Goal: Transaction & Acquisition: Purchase product/service

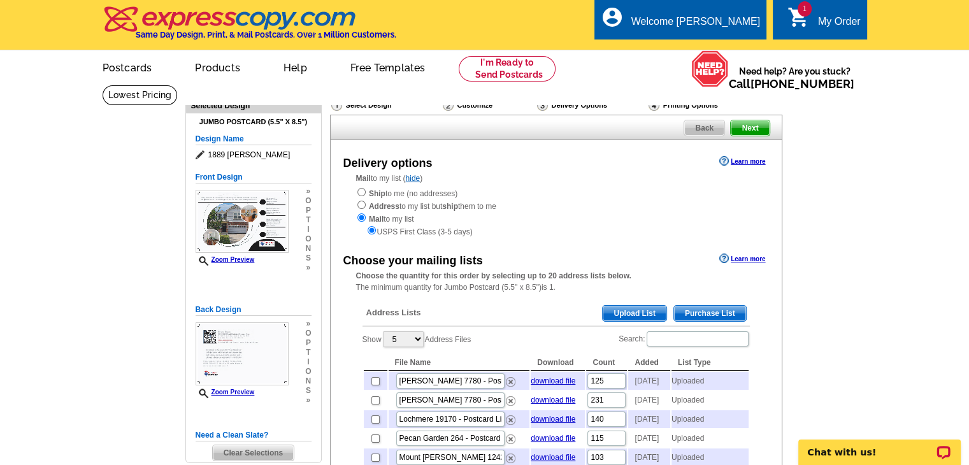
click at [652, 317] on span "Upload List" at bounding box center [634, 313] width 63 height 15
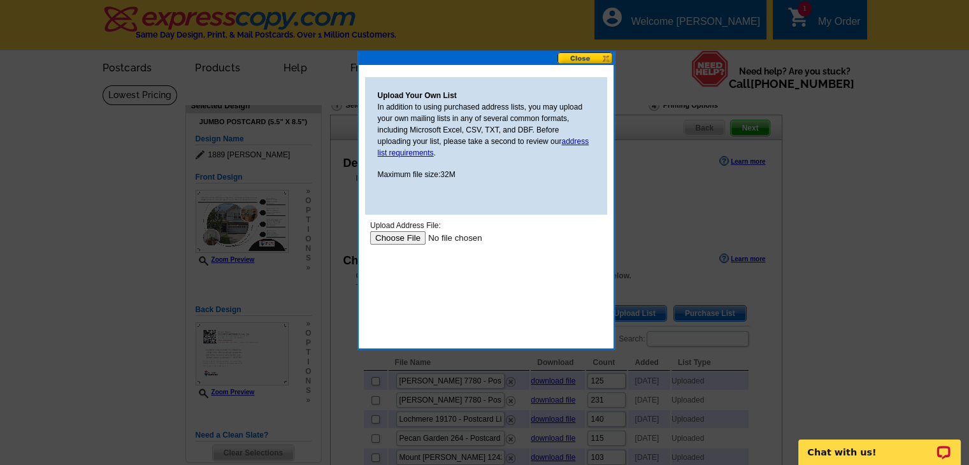
click at [419, 239] on input "file" at bounding box center [450, 237] width 161 height 13
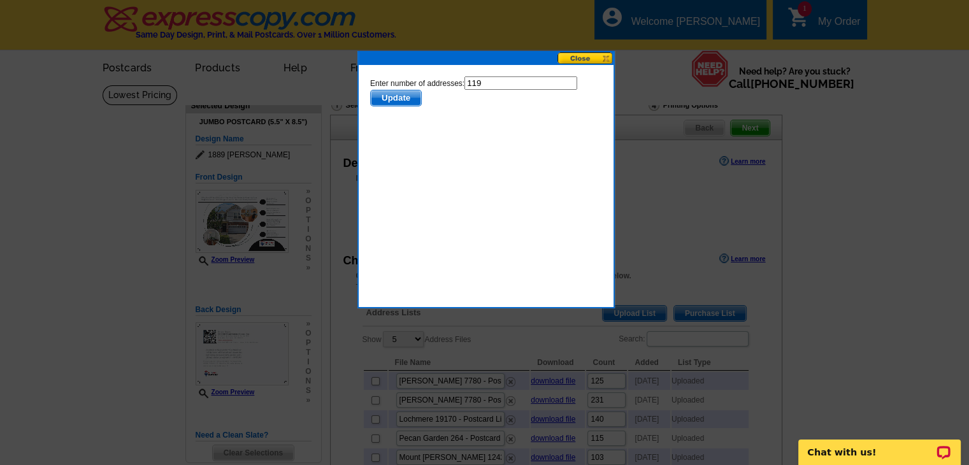
click at [408, 99] on span "Update" at bounding box center [395, 97] width 50 height 15
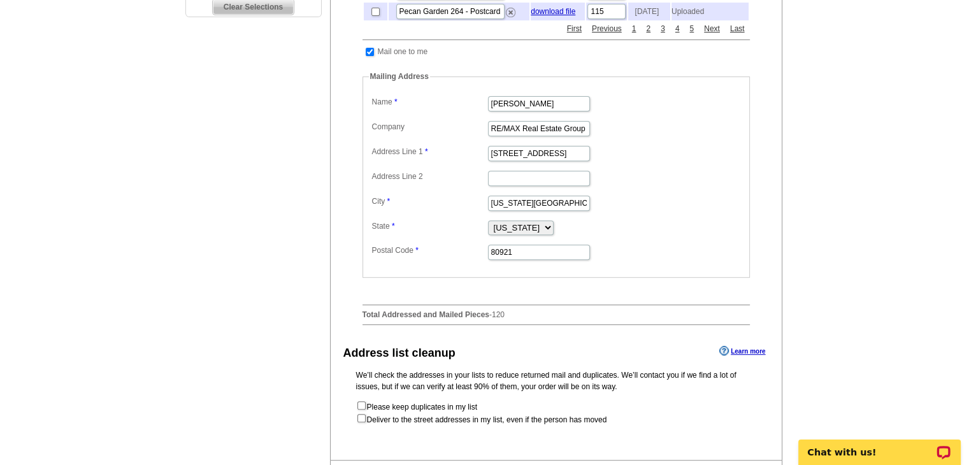
scroll to position [573, 0]
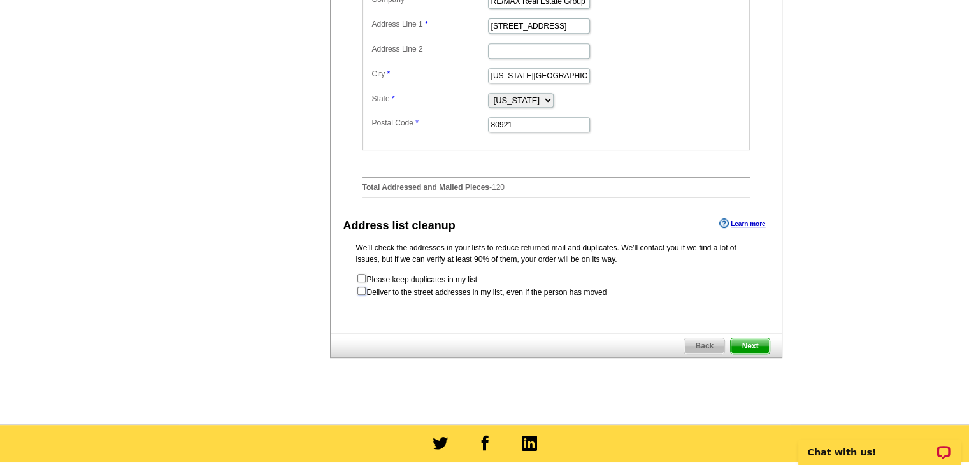
click at [364, 295] on input "checkbox" at bounding box center [361, 291] width 8 height 8
checkbox input "true"
radio input "true"
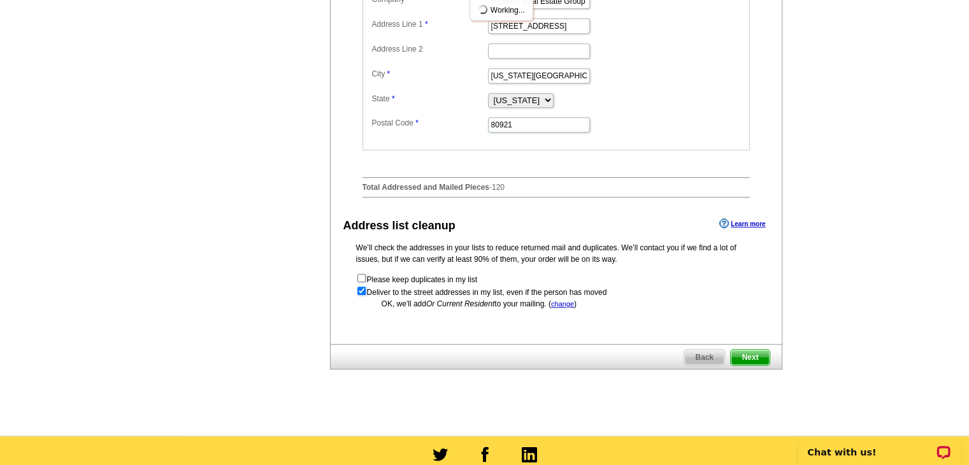
scroll to position [0, 0]
click at [762, 365] on span "Next" at bounding box center [750, 357] width 38 height 15
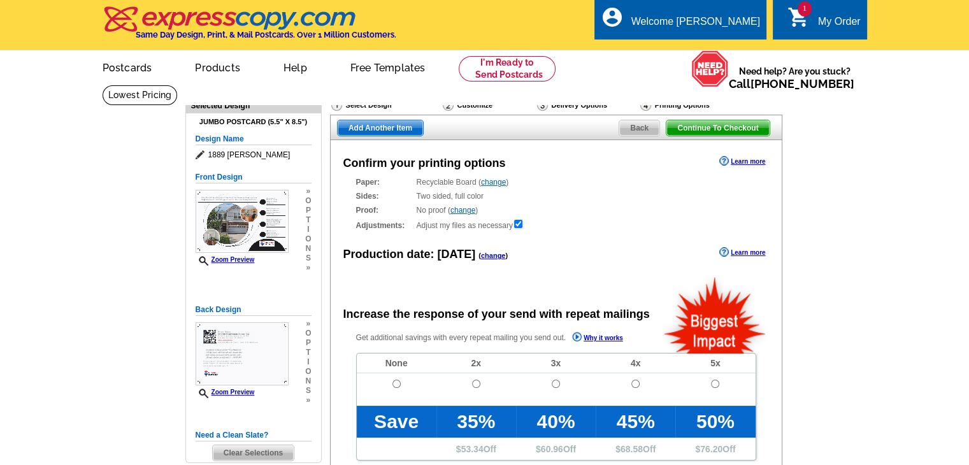
radio input "false"
click at [395, 384] on input "radio" at bounding box center [396, 384] width 8 height 8
radio input "true"
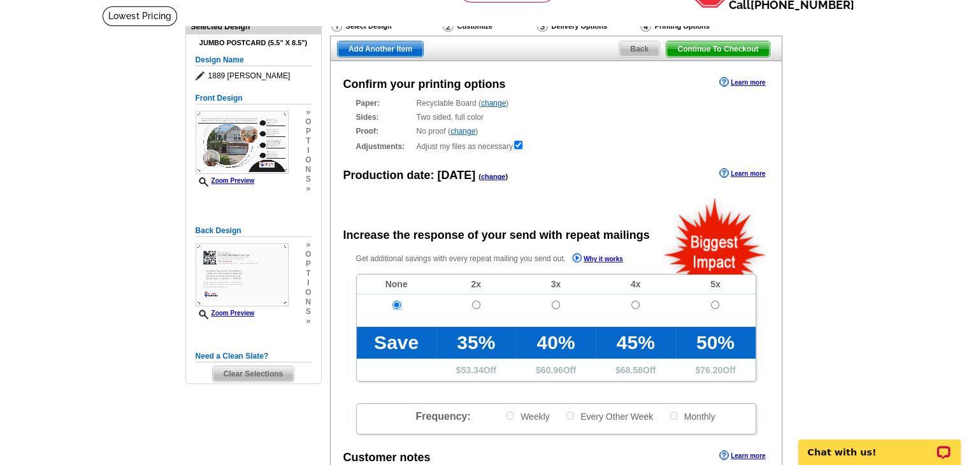
scroll to position [255, 0]
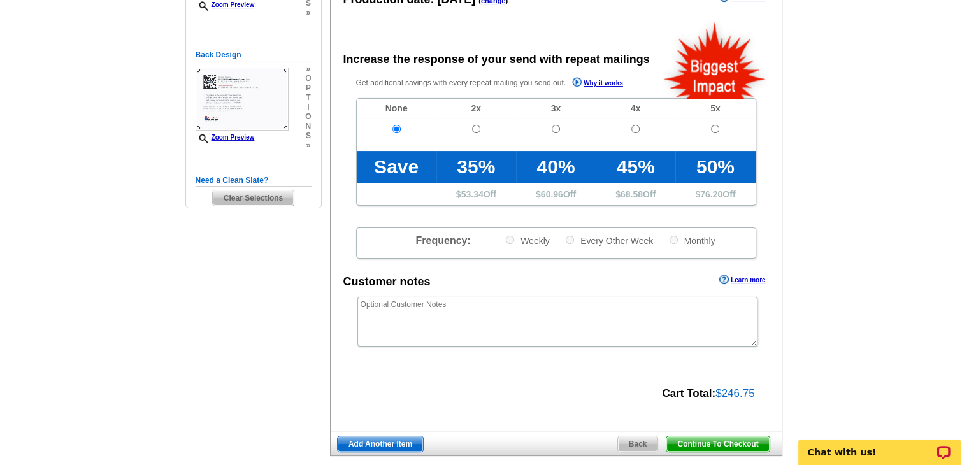
click at [702, 447] on span "Continue To Checkout" at bounding box center [717, 443] width 103 height 15
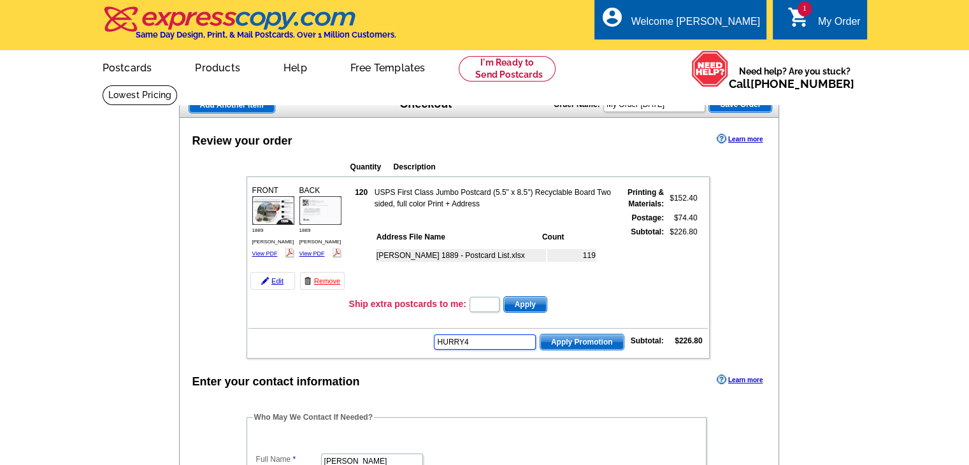
type input "HURRY40"
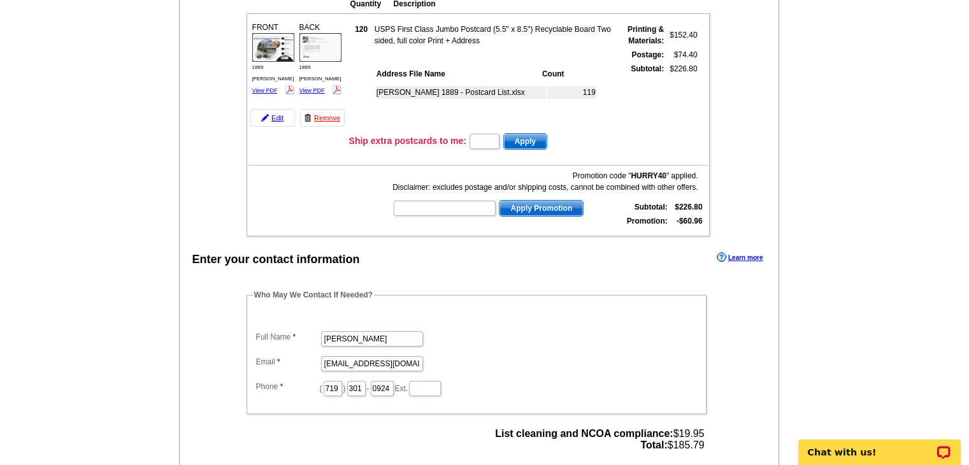
scroll to position [255, 0]
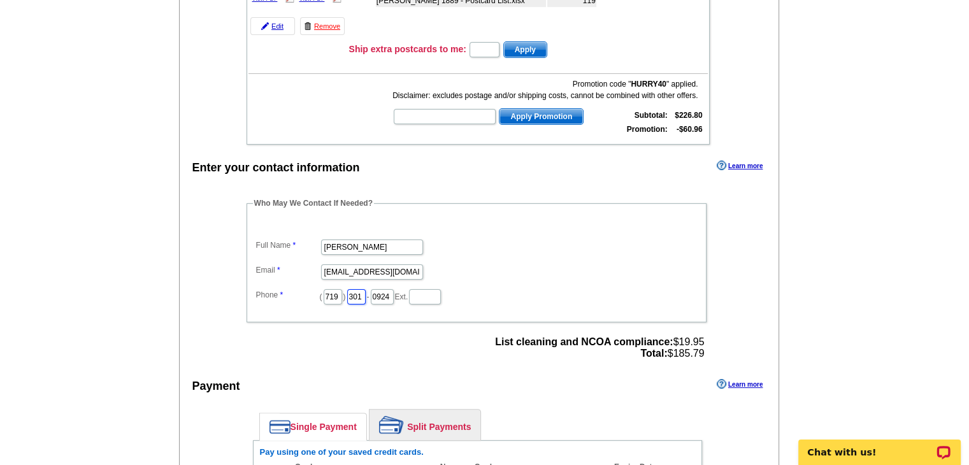
drag, startPoint x: 370, startPoint y: 294, endPoint x: 304, endPoint y: 274, distance: 69.1
click at [322, 286] on dd "( 719 ) 301 - 0924 Ext." at bounding box center [476, 296] width 447 height 20
type input "460"
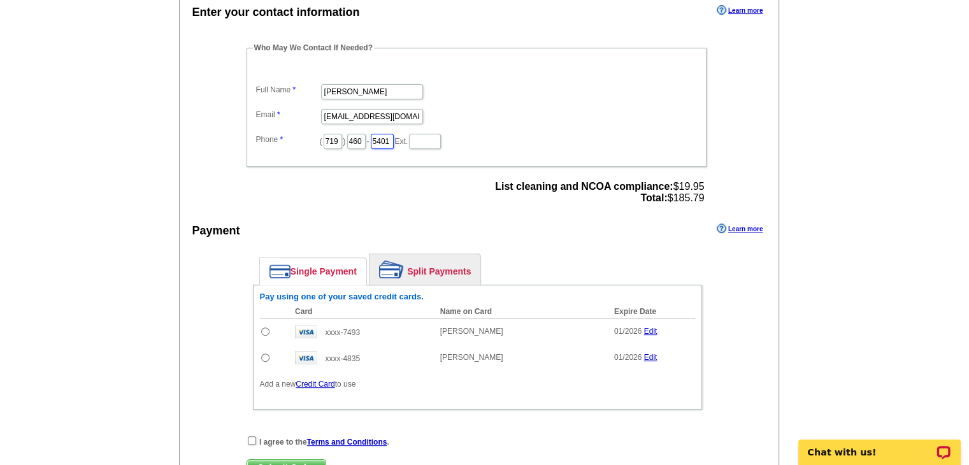
scroll to position [446, 0]
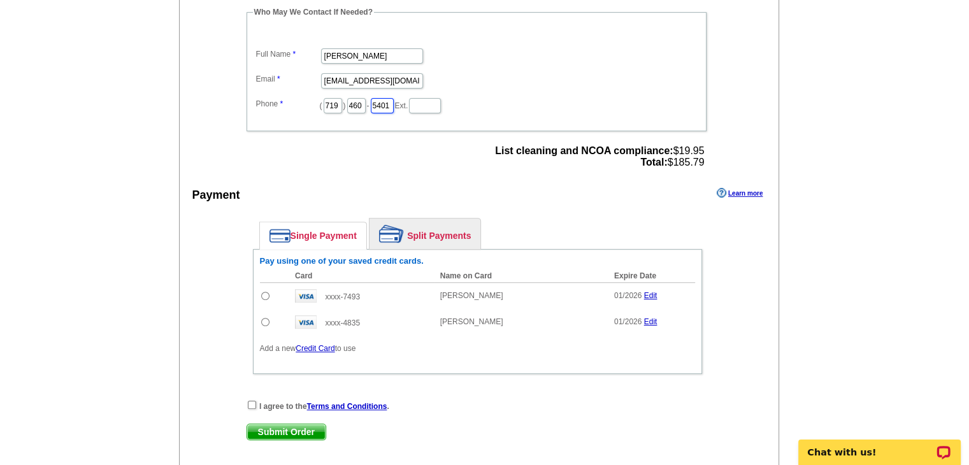
type input "5401"
click at [262, 318] on input "radio" at bounding box center [265, 322] width 8 height 8
radio input "true"
click at [250, 401] on input "checkbox" at bounding box center [252, 405] width 8 height 8
checkbox input "true"
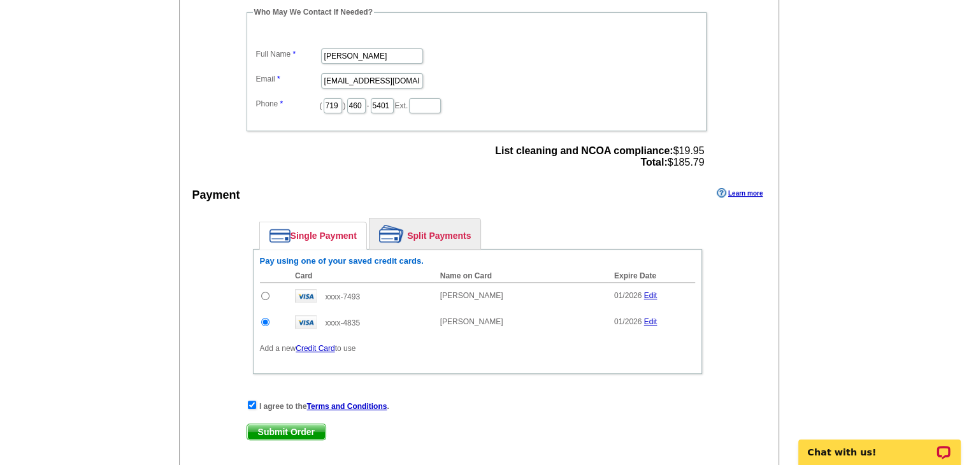
click at [282, 428] on span "Submit Order" at bounding box center [286, 431] width 78 height 15
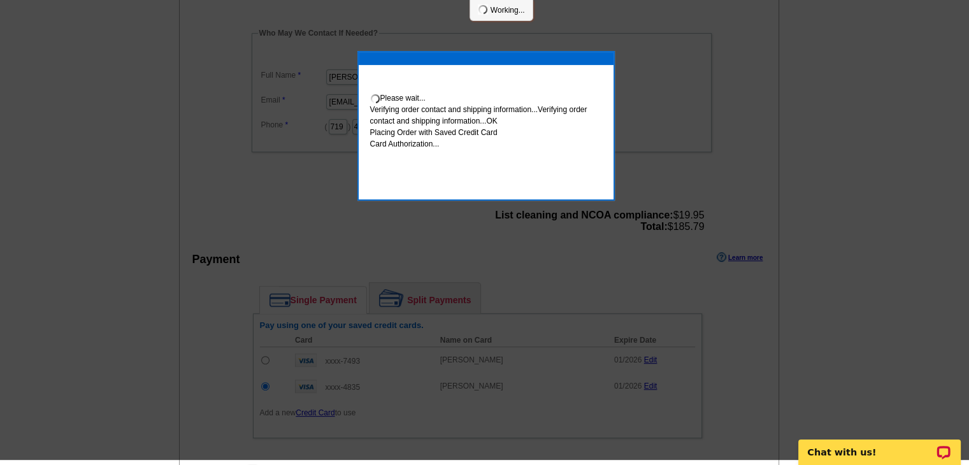
scroll to position [441, 0]
